Goal: Information Seeking & Learning: Learn about a topic

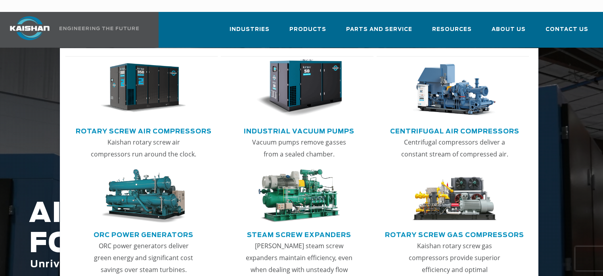
click at [138, 88] on img "Main menu" at bounding box center [143, 88] width 86 height 58
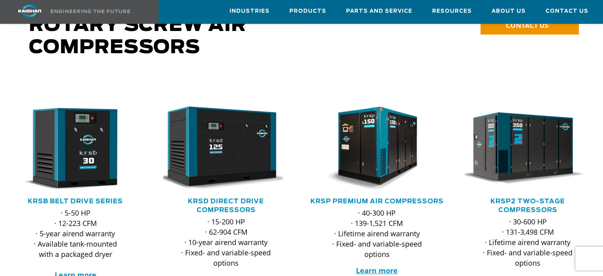
scroll to position [119, 0]
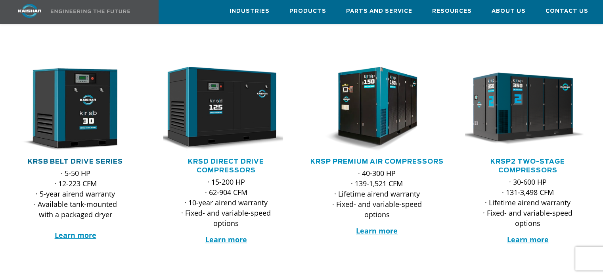
click at [106, 158] on link "KRSB Belt Drive Series" at bounding box center [75, 161] width 95 height 6
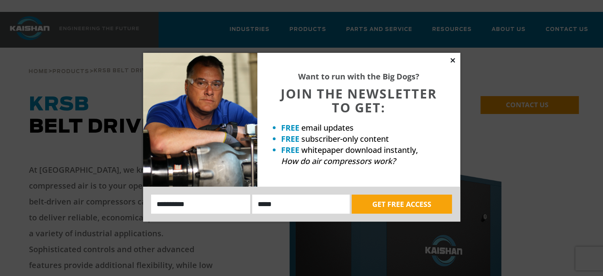
click at [452, 61] on icon at bounding box center [452, 60] width 7 height 7
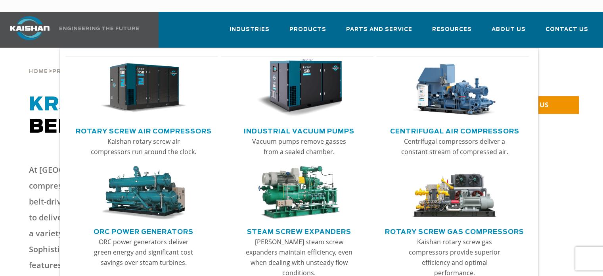
click at [165, 98] on img "Main menu" at bounding box center [143, 88] width 86 height 58
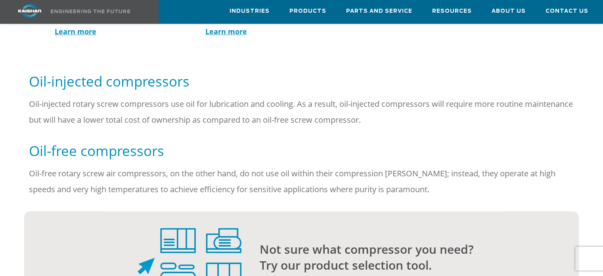
scroll to position [635, 0]
